Goal: Communication & Community: Answer question/provide support

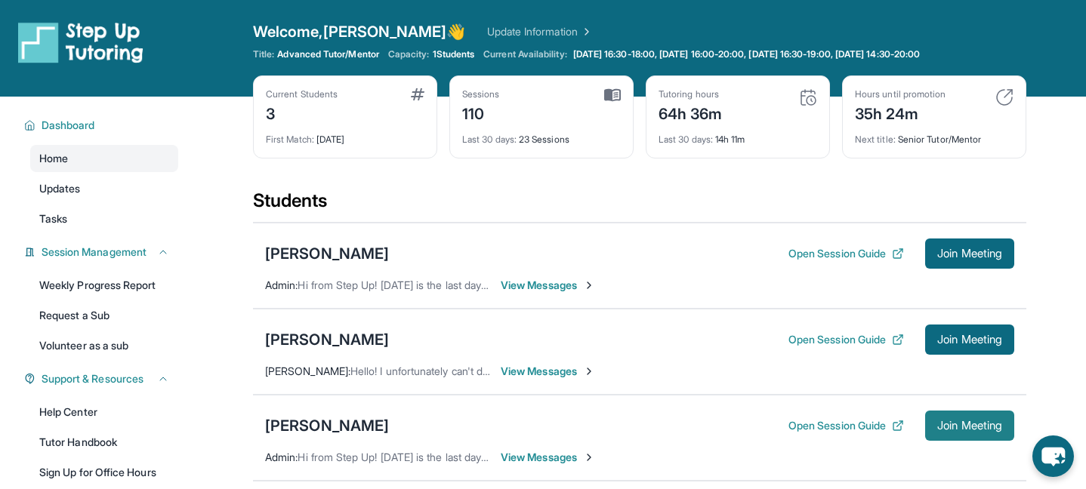
click at [956, 423] on span "Join Meeting" at bounding box center [969, 425] width 65 height 9
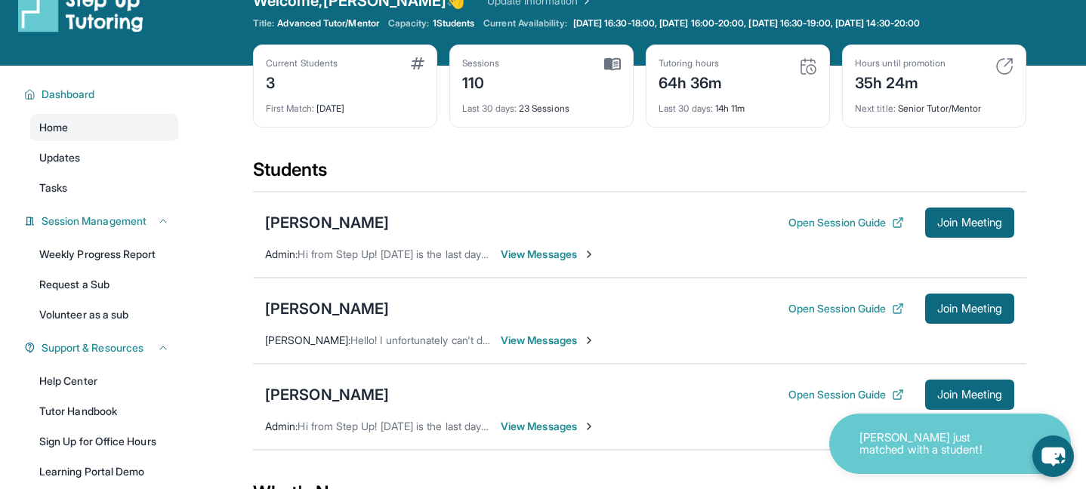
scroll to position [40, 0]
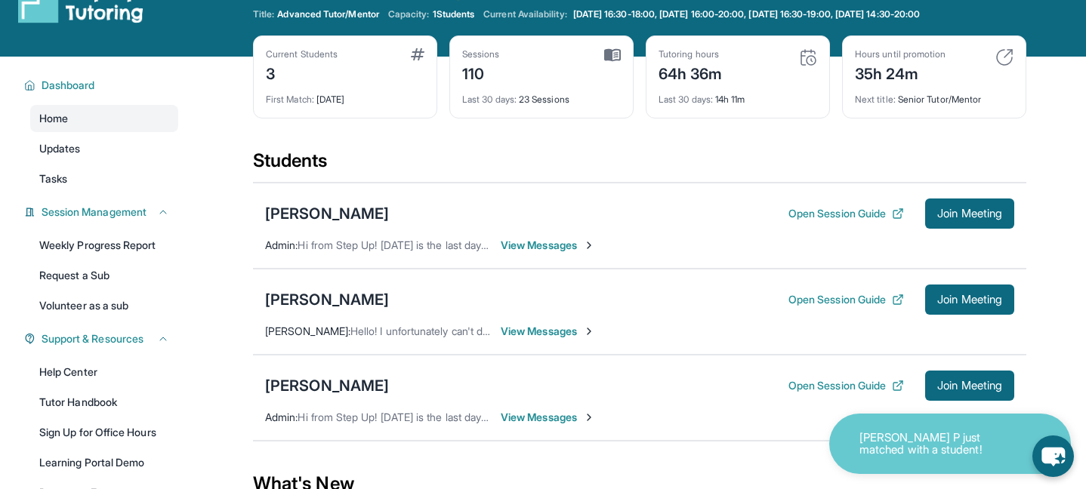
click at [535, 417] on span "View Messages" at bounding box center [548, 417] width 94 height 15
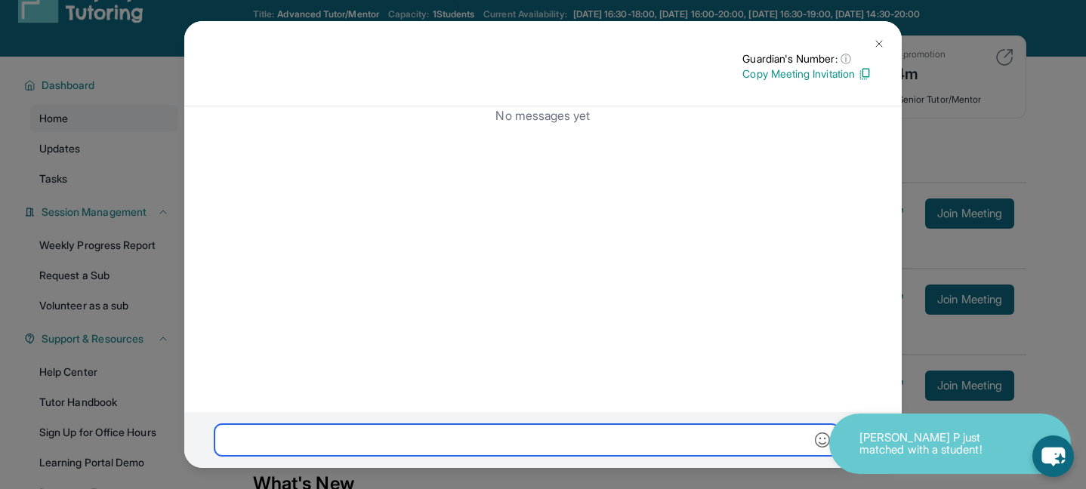
click at [499, 435] on input "text" at bounding box center [526, 440] width 624 height 32
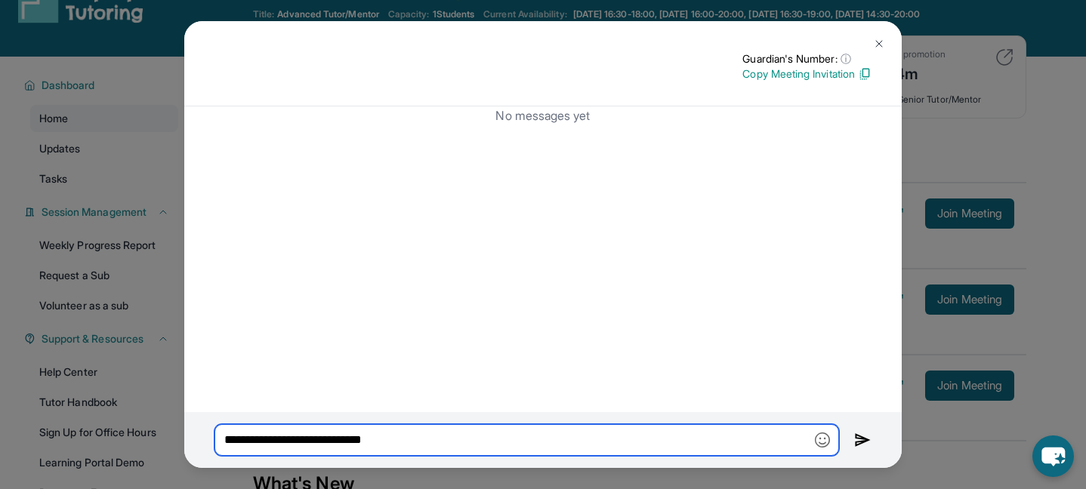
type input "**********"
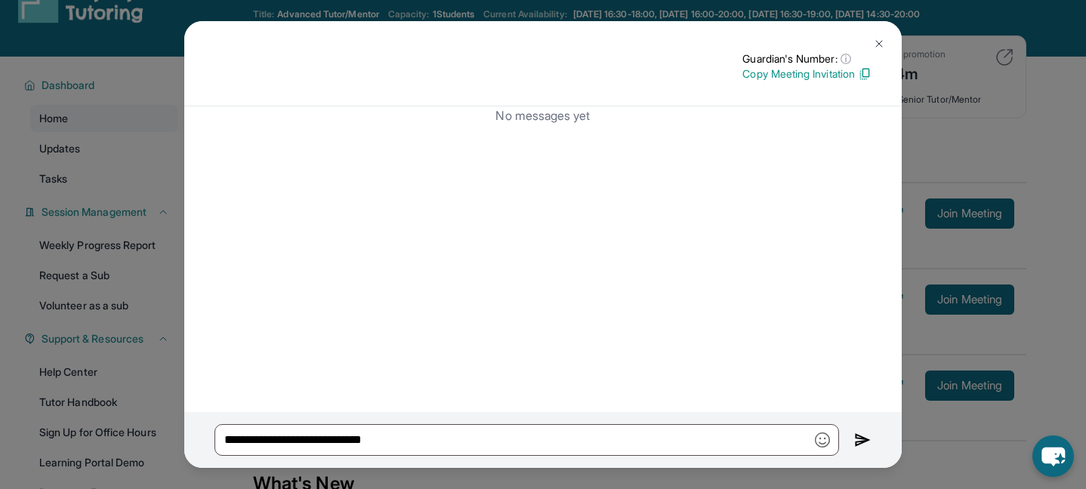
click at [856, 442] on img at bounding box center [862, 440] width 17 height 18
click at [862, 437] on img at bounding box center [862, 440] width 17 height 18
click at [860, 437] on img at bounding box center [862, 440] width 17 height 18
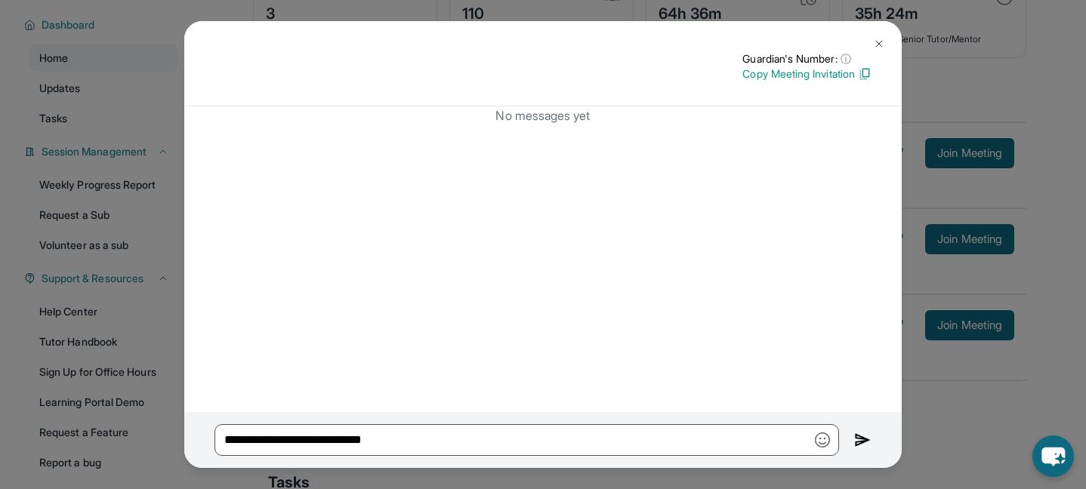
scroll to position [198, 0]
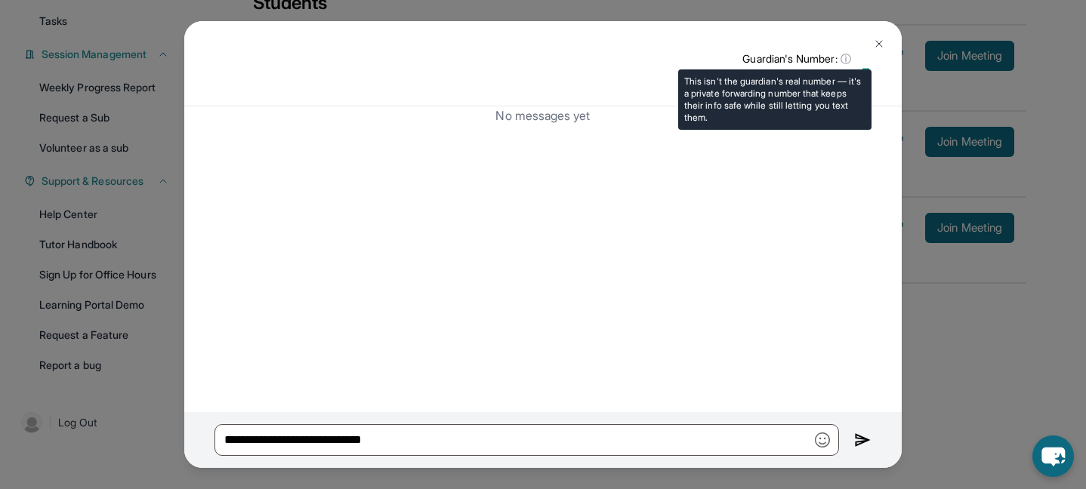
click at [841, 60] on span "ⓘ" at bounding box center [845, 58] width 11 height 15
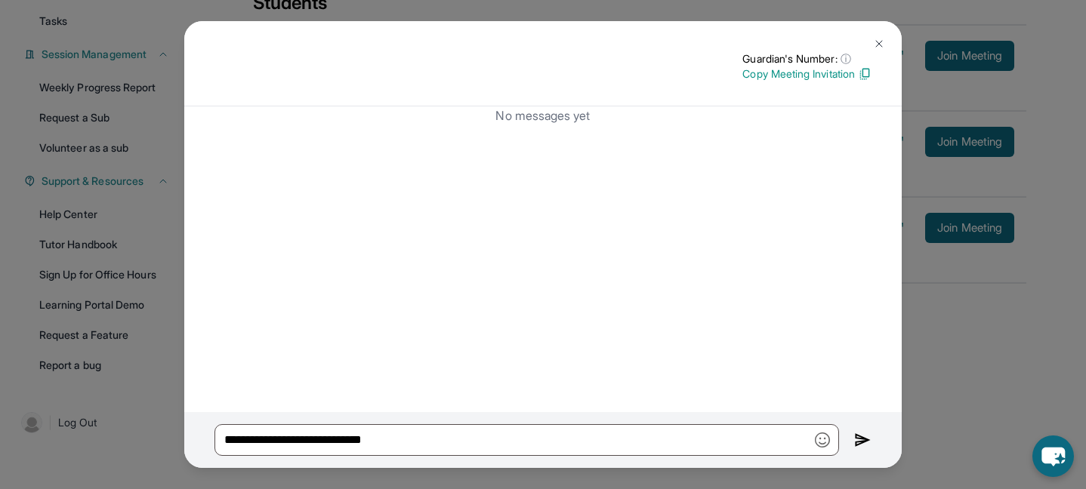
click at [775, 174] on div "No messages yet" at bounding box center [542, 259] width 717 height 306
click at [881, 43] on img at bounding box center [879, 44] width 12 height 12
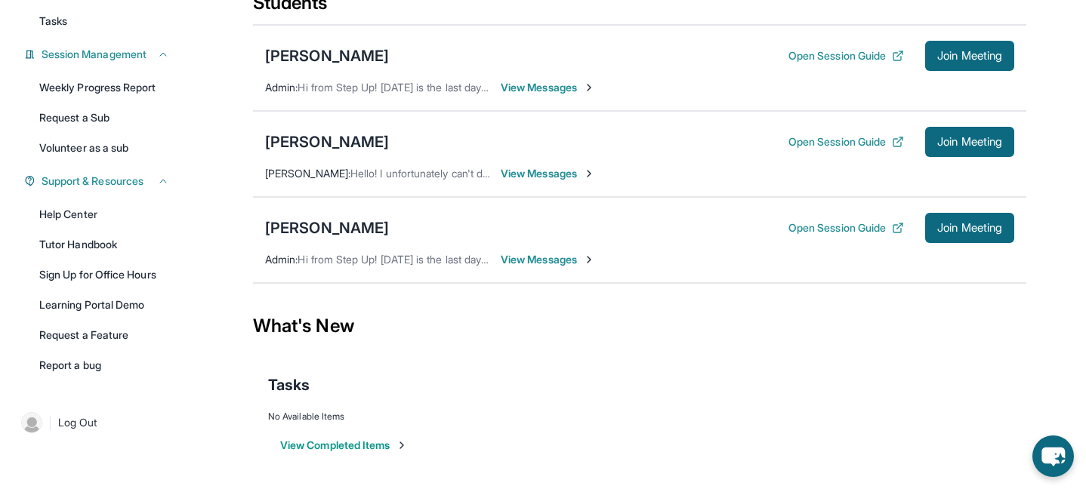
click at [527, 257] on span "View Messages" at bounding box center [548, 259] width 94 height 15
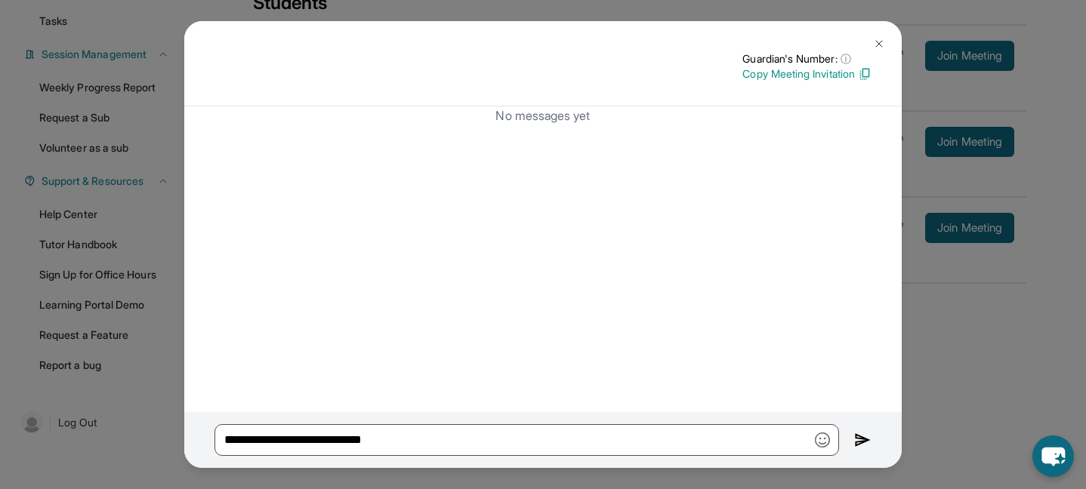
click at [858, 441] on img at bounding box center [862, 440] width 17 height 18
click at [928, 387] on div "**********" at bounding box center [543, 244] width 1086 height 489
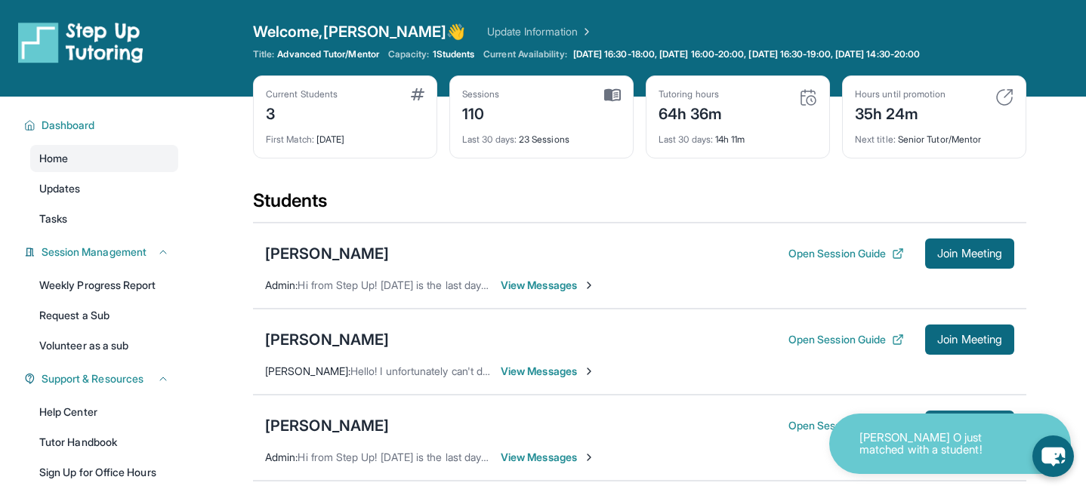
scroll to position [198, 0]
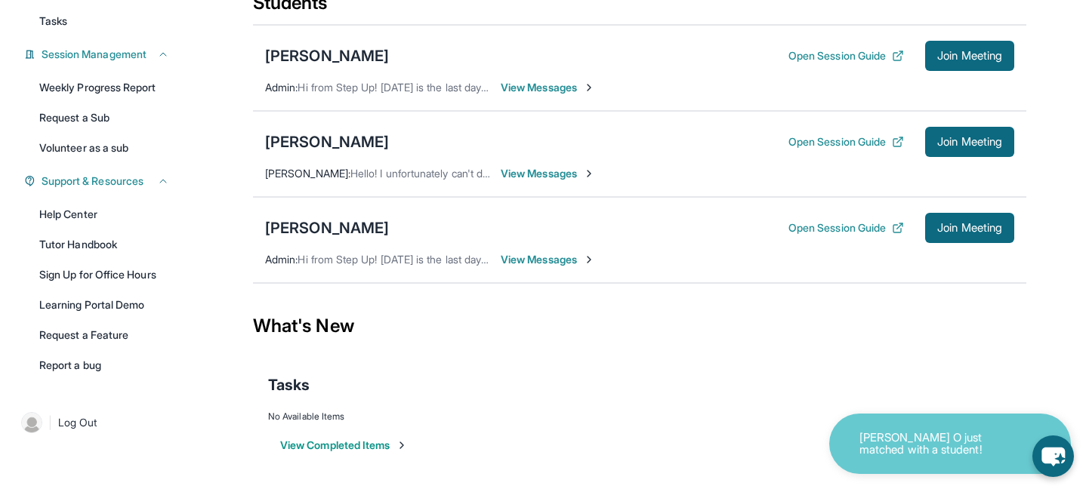
click at [559, 261] on span "View Messages" at bounding box center [548, 259] width 94 height 15
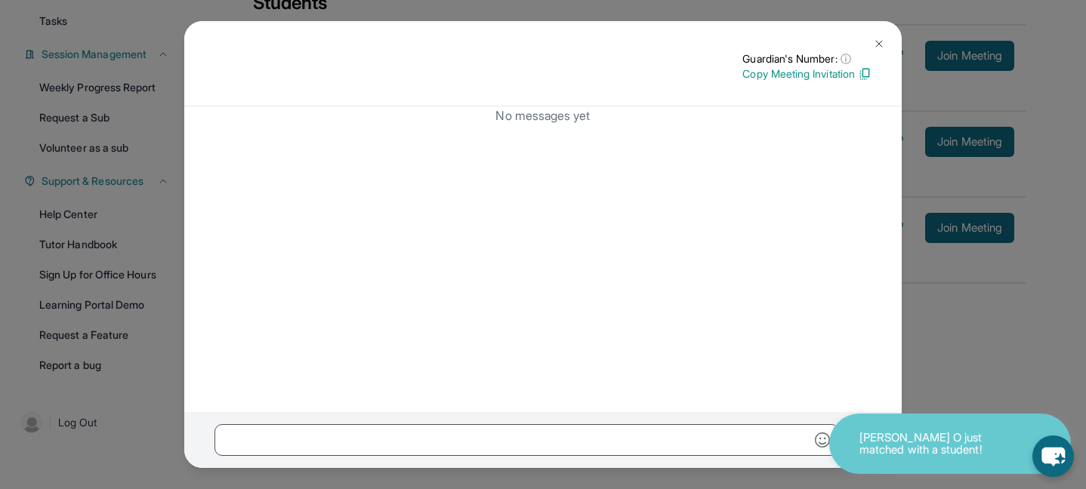
click at [461, 423] on div at bounding box center [542, 440] width 717 height 56
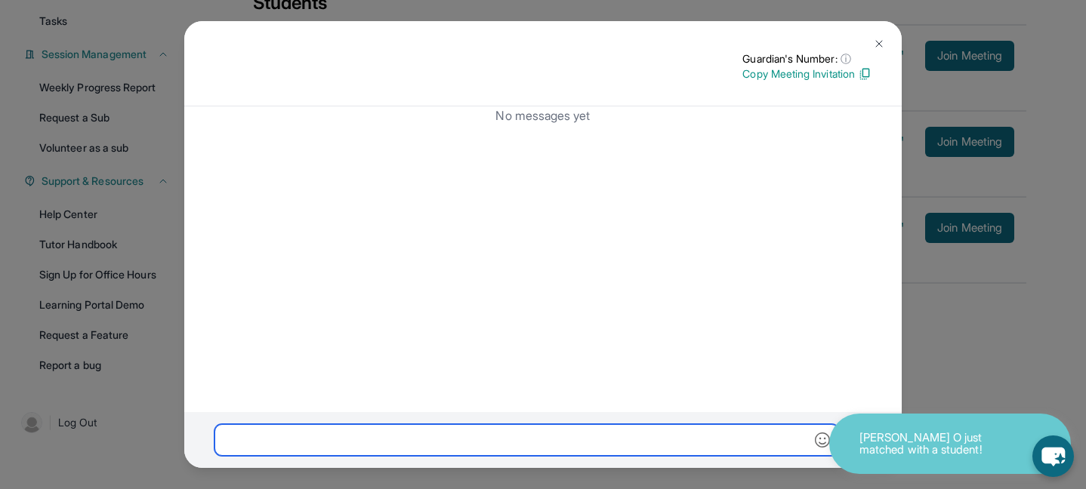
click at [461, 448] on input "text" at bounding box center [526, 440] width 624 height 32
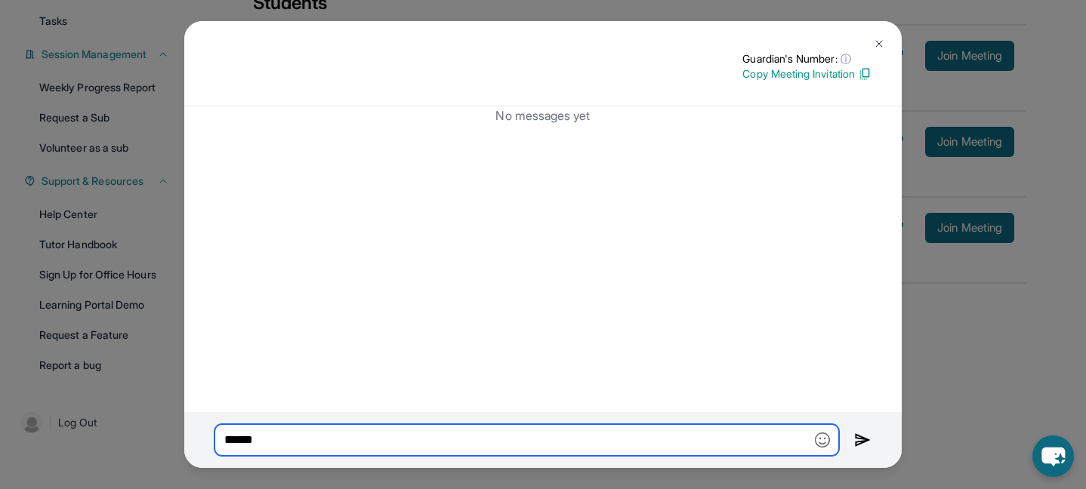
type input "******"
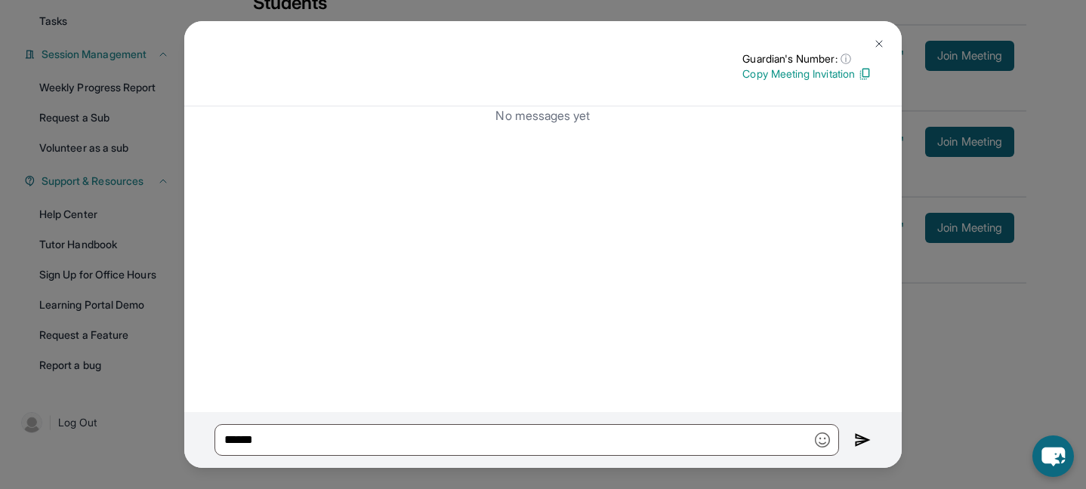
click at [878, 47] on img at bounding box center [879, 44] width 12 height 12
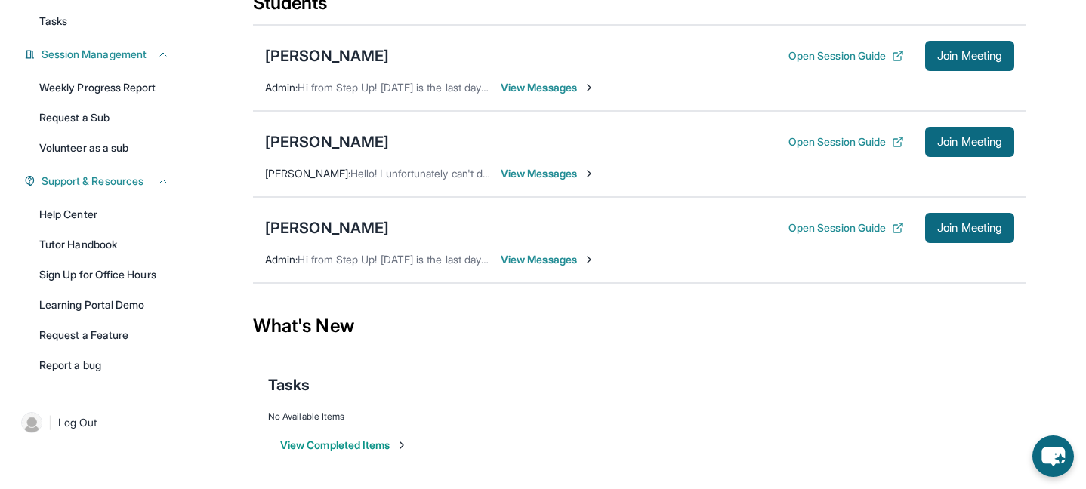
click at [534, 255] on span "View Messages" at bounding box center [548, 259] width 94 height 15
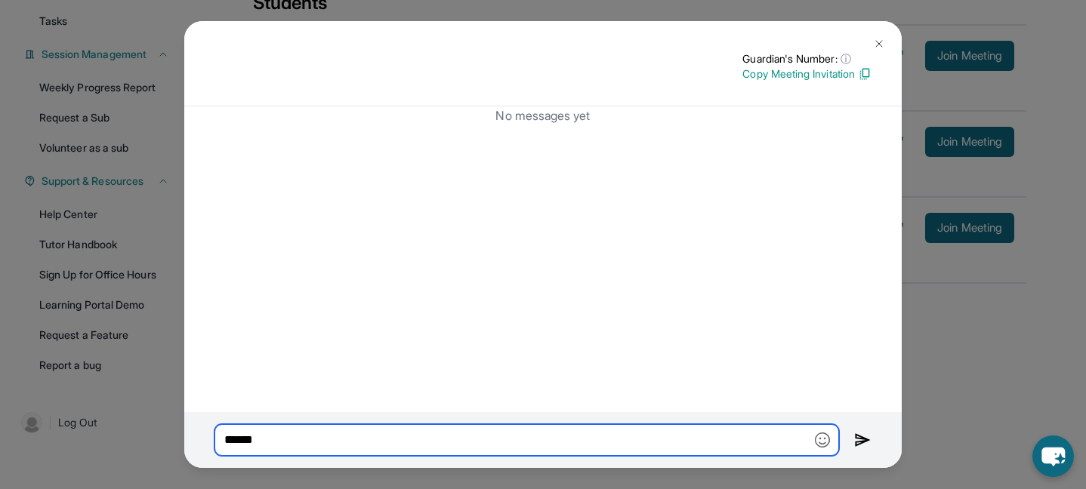
click at [592, 430] on input "******" at bounding box center [526, 440] width 624 height 32
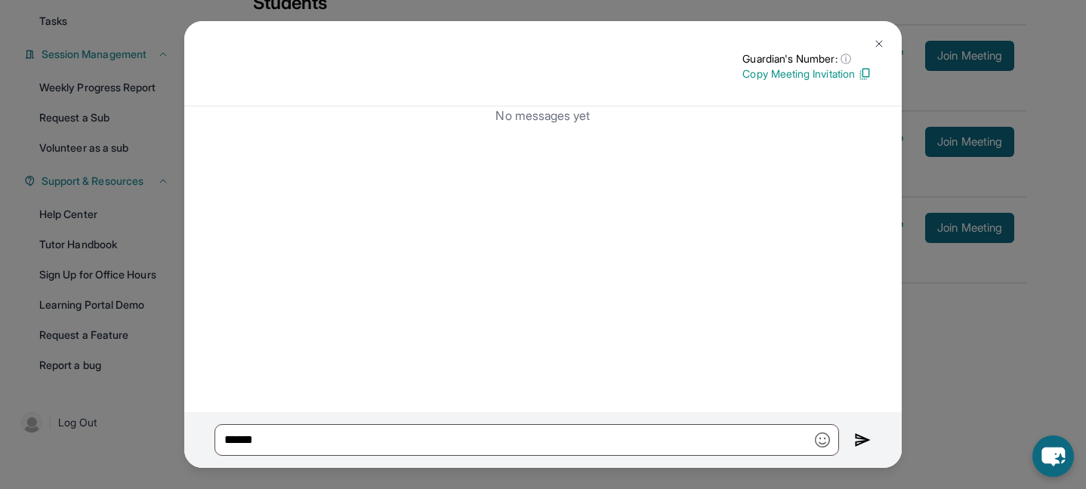
click at [882, 39] on img at bounding box center [879, 44] width 12 height 12
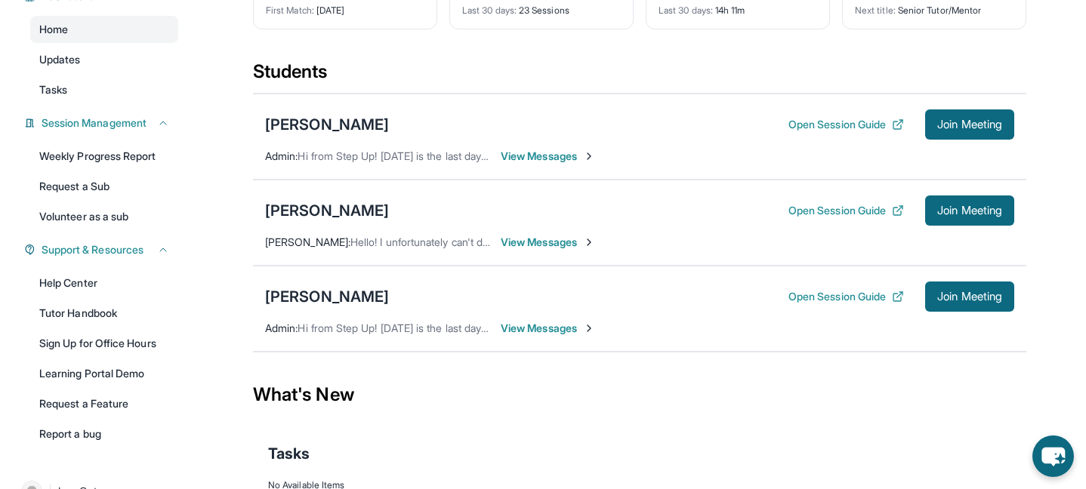
scroll to position [116, 0]
